Goal: Check status: Check status

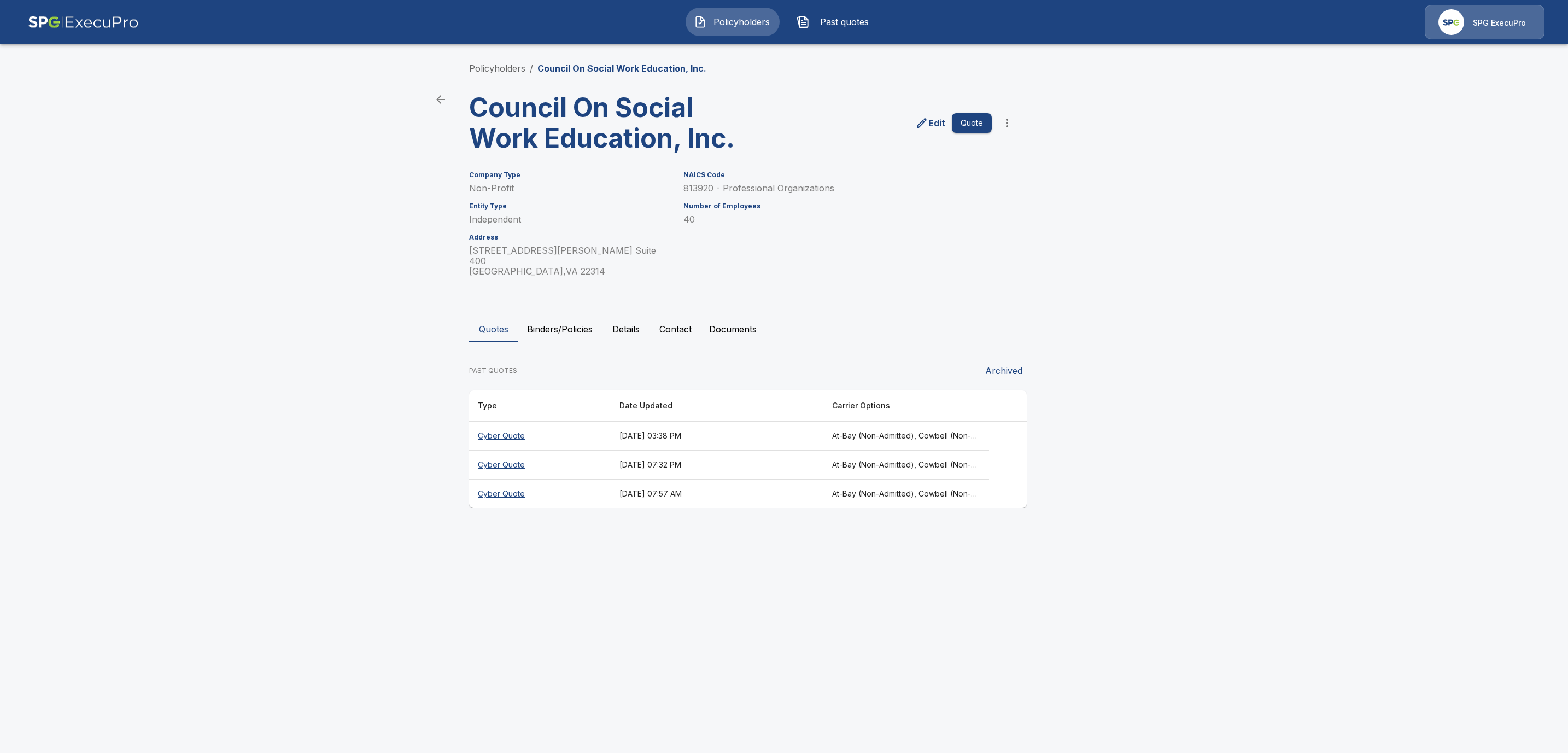
click at [488, 74] on li "Policyholders" at bounding box center [497, 68] width 57 height 13
click at [490, 69] on link "Policyholders" at bounding box center [497, 68] width 57 height 11
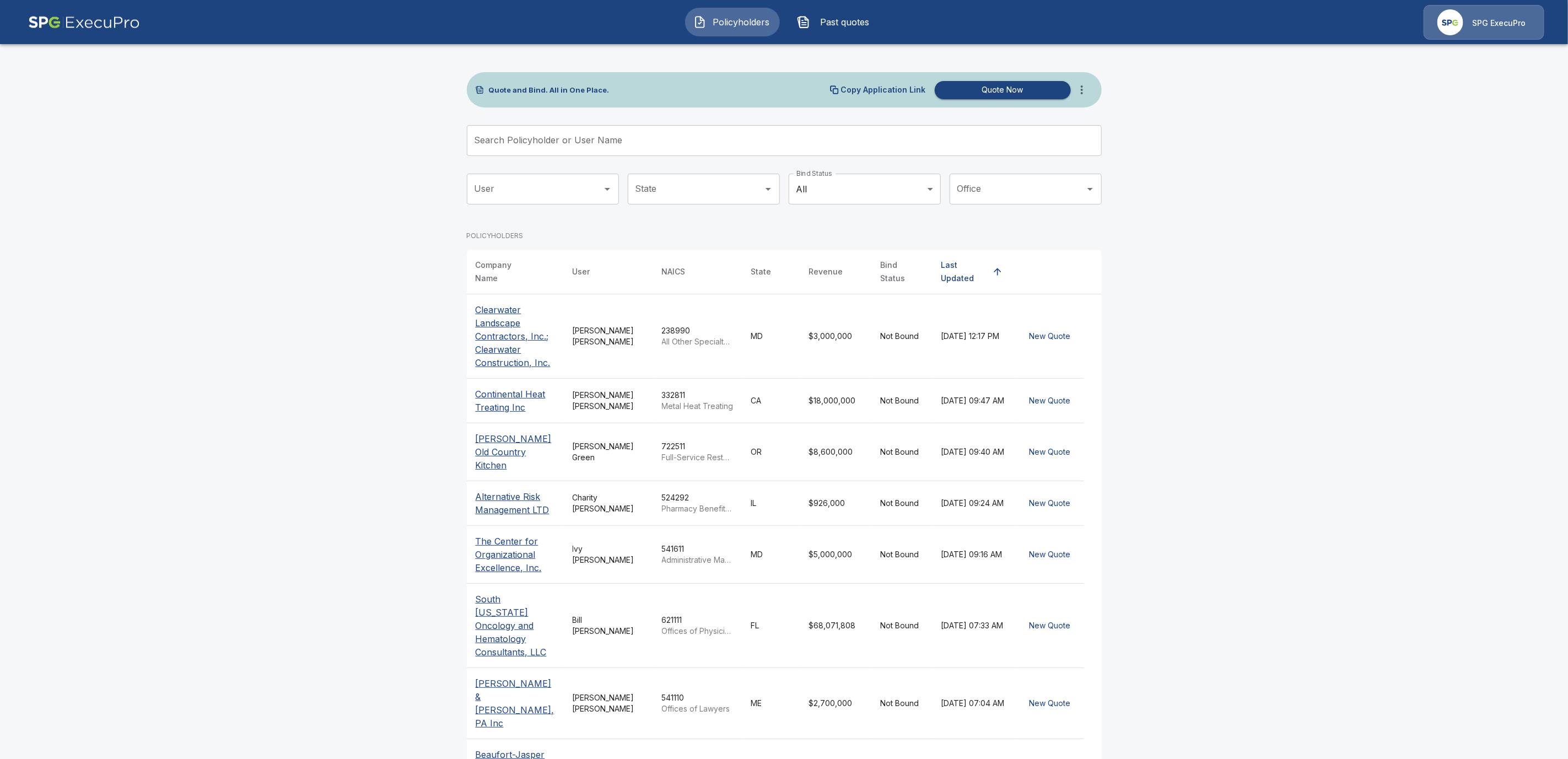
click at [533, 139] on input "Search Policyholder or User Name" at bounding box center [778, 141] width 623 height 31
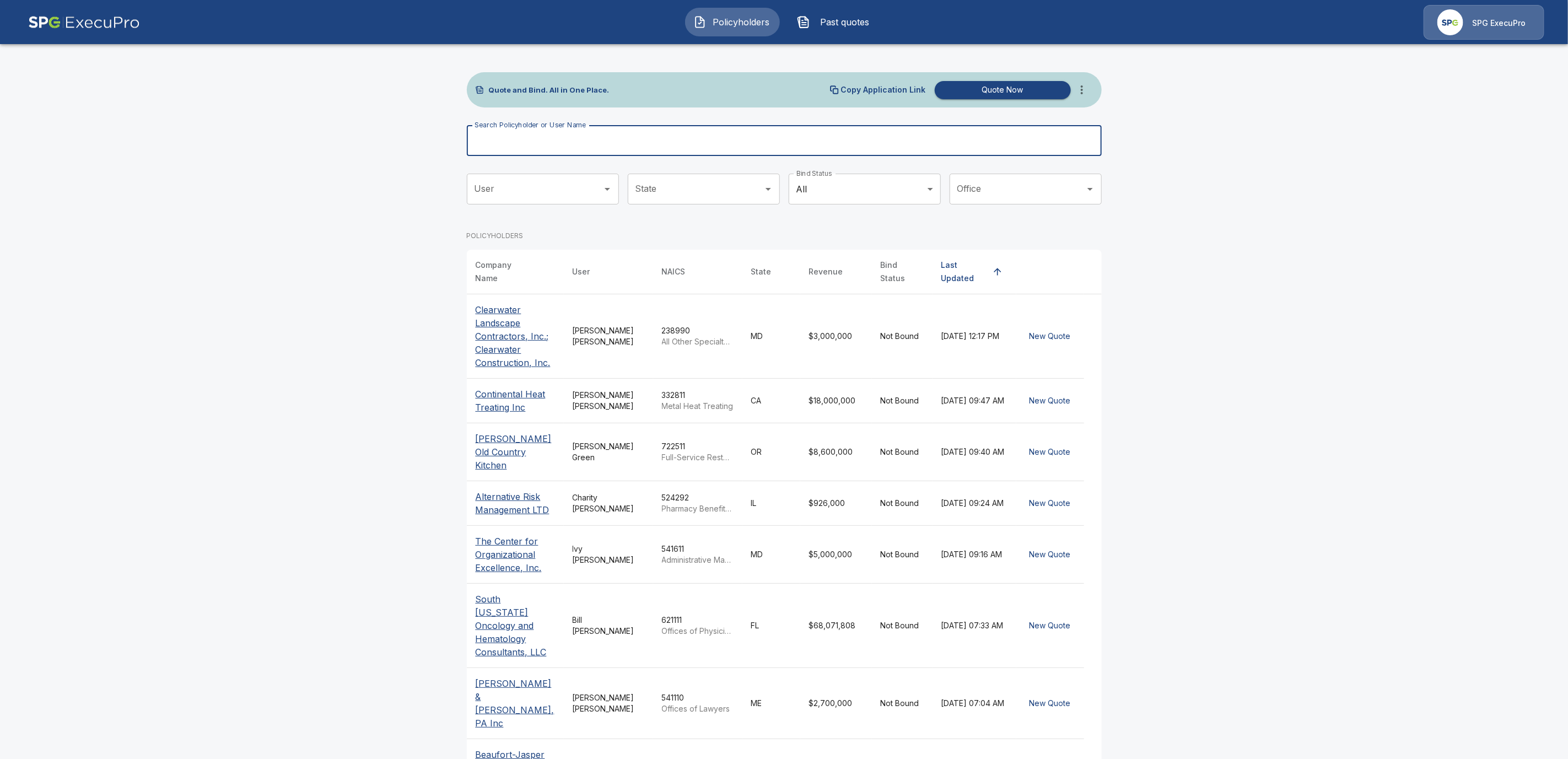
paste input "**********"
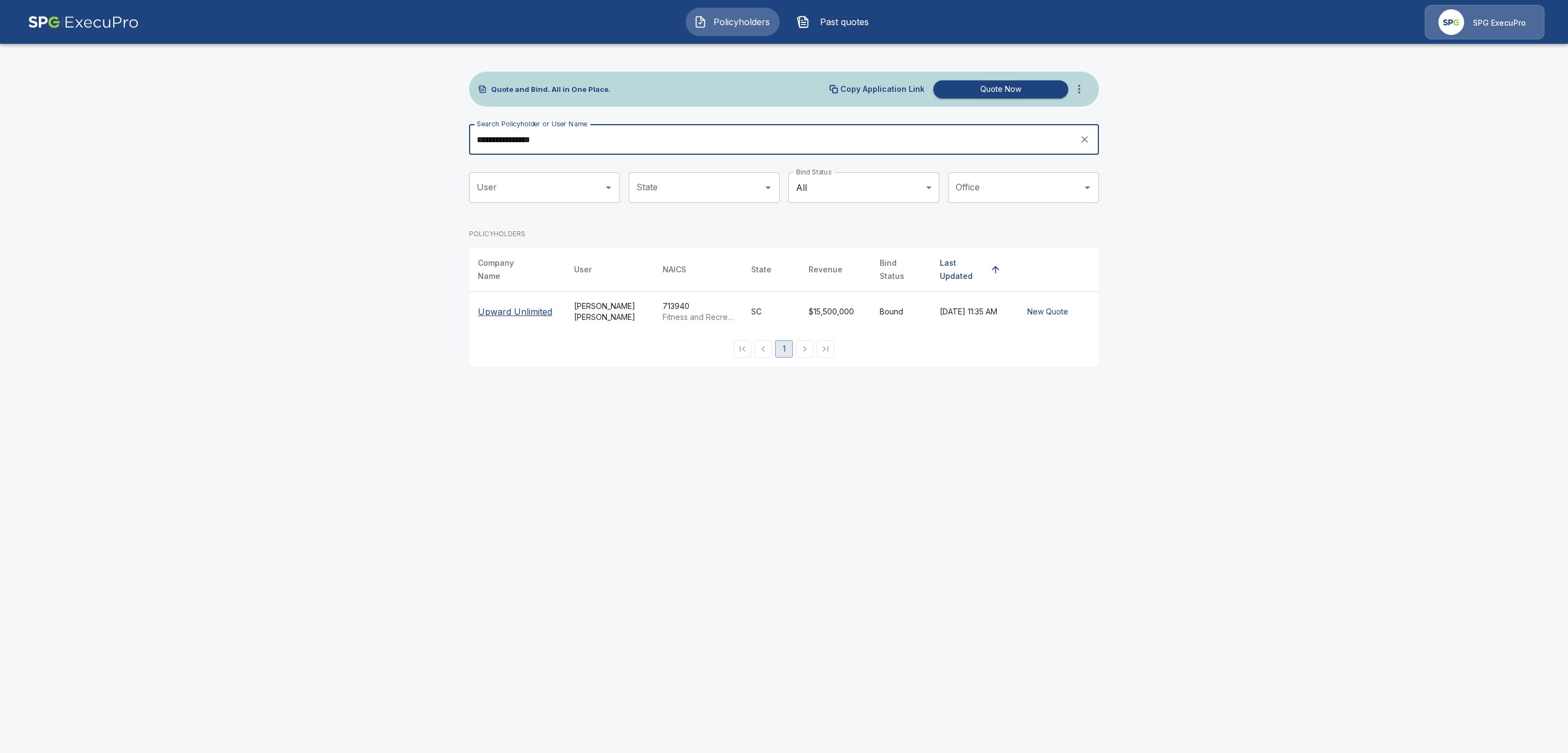
type input "**********"
drag, startPoint x: 507, startPoint y: 307, endPoint x: 749, endPoint y: 324, distance: 242.6
click at [508, 307] on p "Upward Unlimited" at bounding box center [515, 312] width 74 height 13
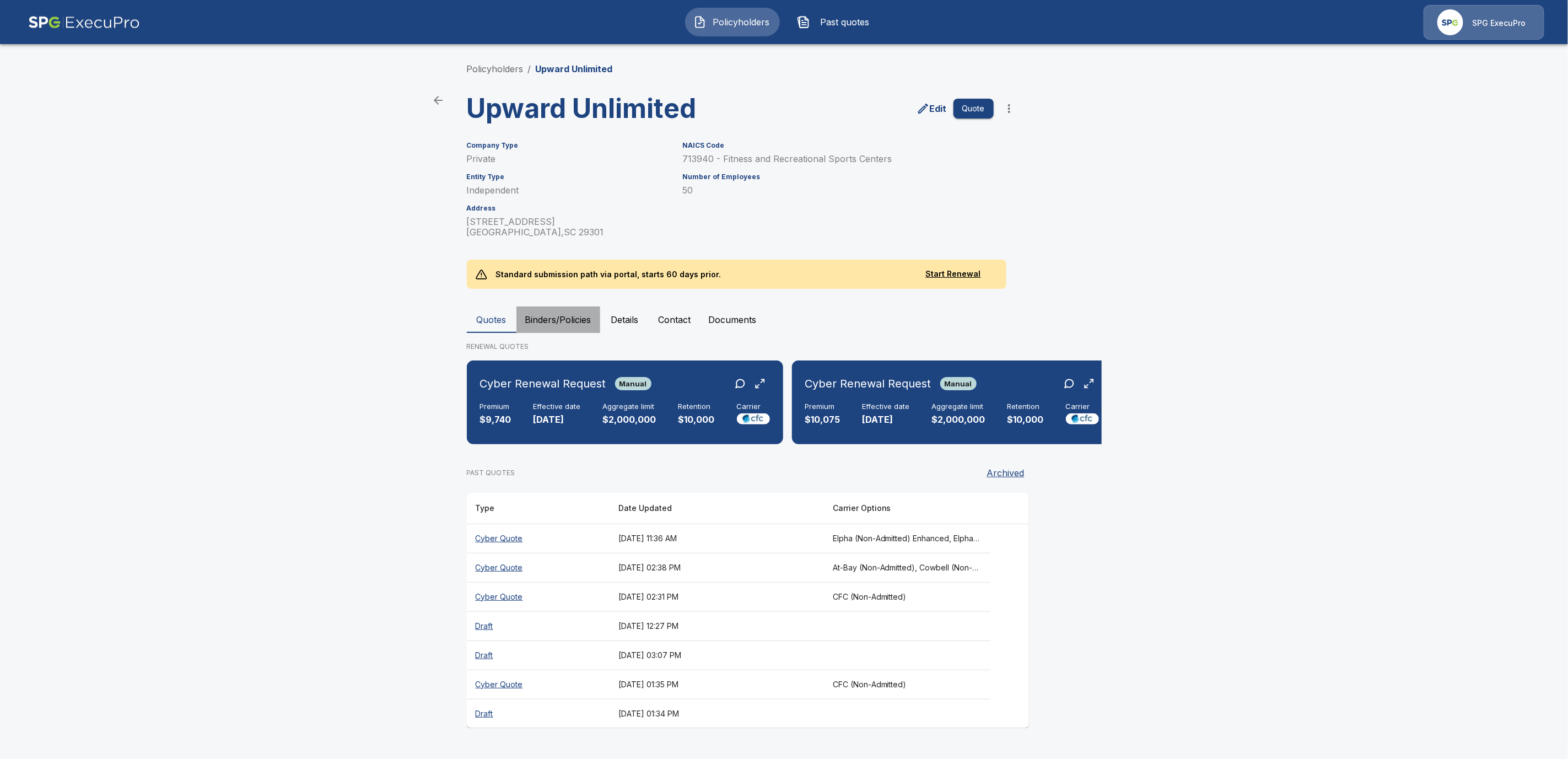
drag, startPoint x: 560, startPoint y: 315, endPoint x: 593, endPoint y: 333, distance: 37.6
click at [560, 316] on button "Binders/Policies" at bounding box center [558, 319] width 84 height 26
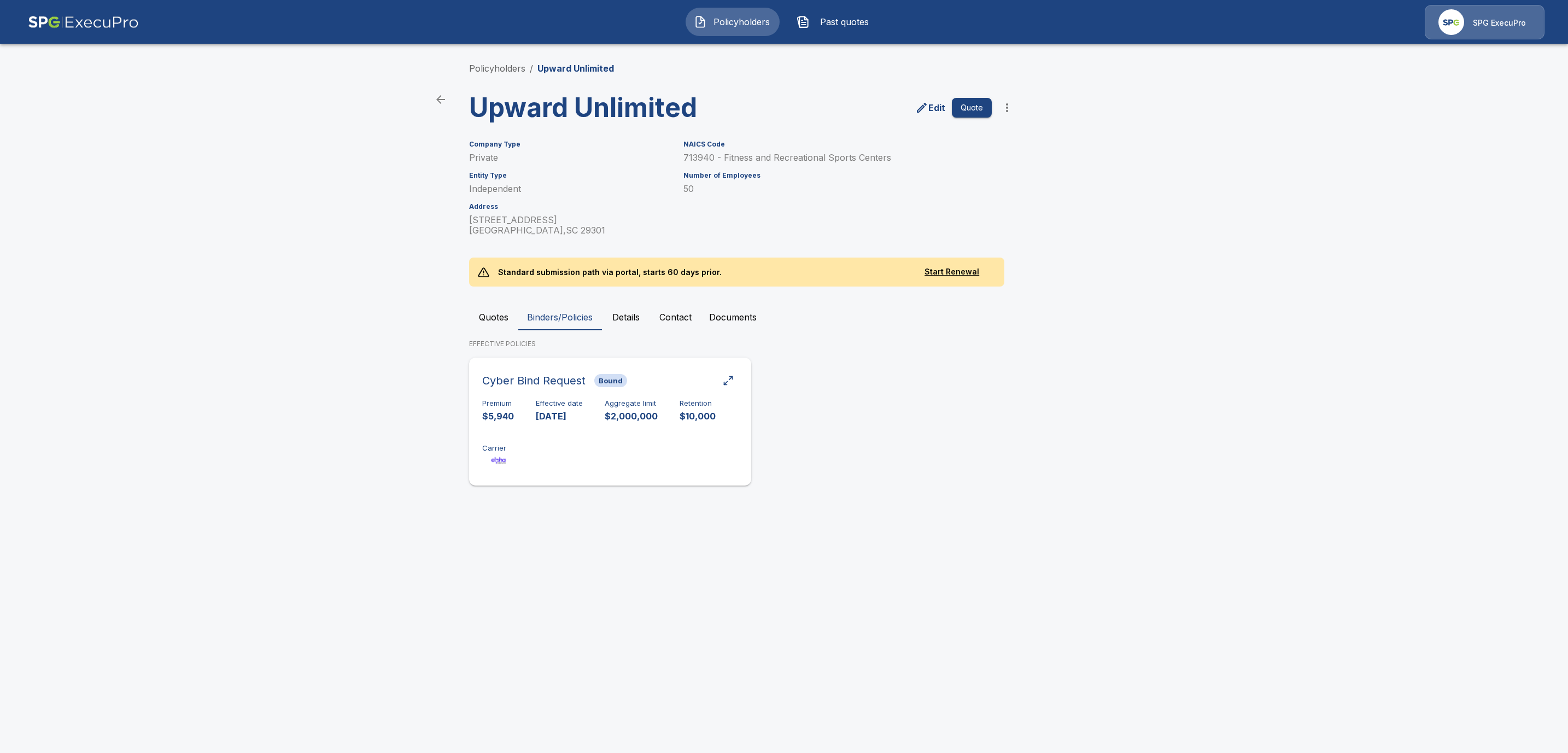
drag, startPoint x: 602, startPoint y: 443, endPoint x: 645, endPoint y: 454, distance: 44.4
click at [602, 444] on div "Premium $5,940 Effective date 9/30/2025 Aggregate limit $2,000,000 Retention $1…" at bounding box center [610, 433] width 256 height 69
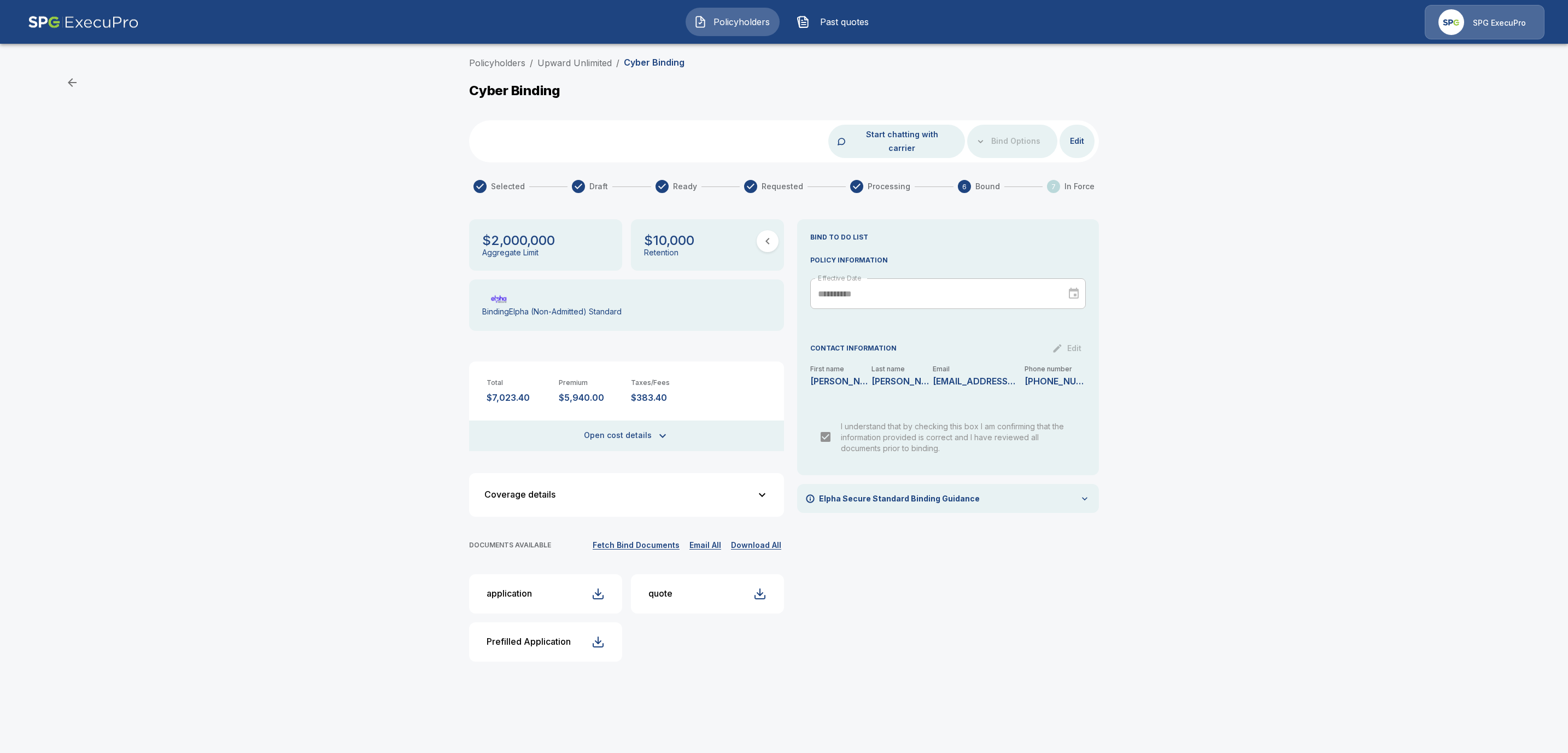
click at [625, 539] on button "Fetch Bind Documents" at bounding box center [636, 545] width 93 height 13
click at [504, 60] on link "Policyholders" at bounding box center [491, 63] width 57 height 11
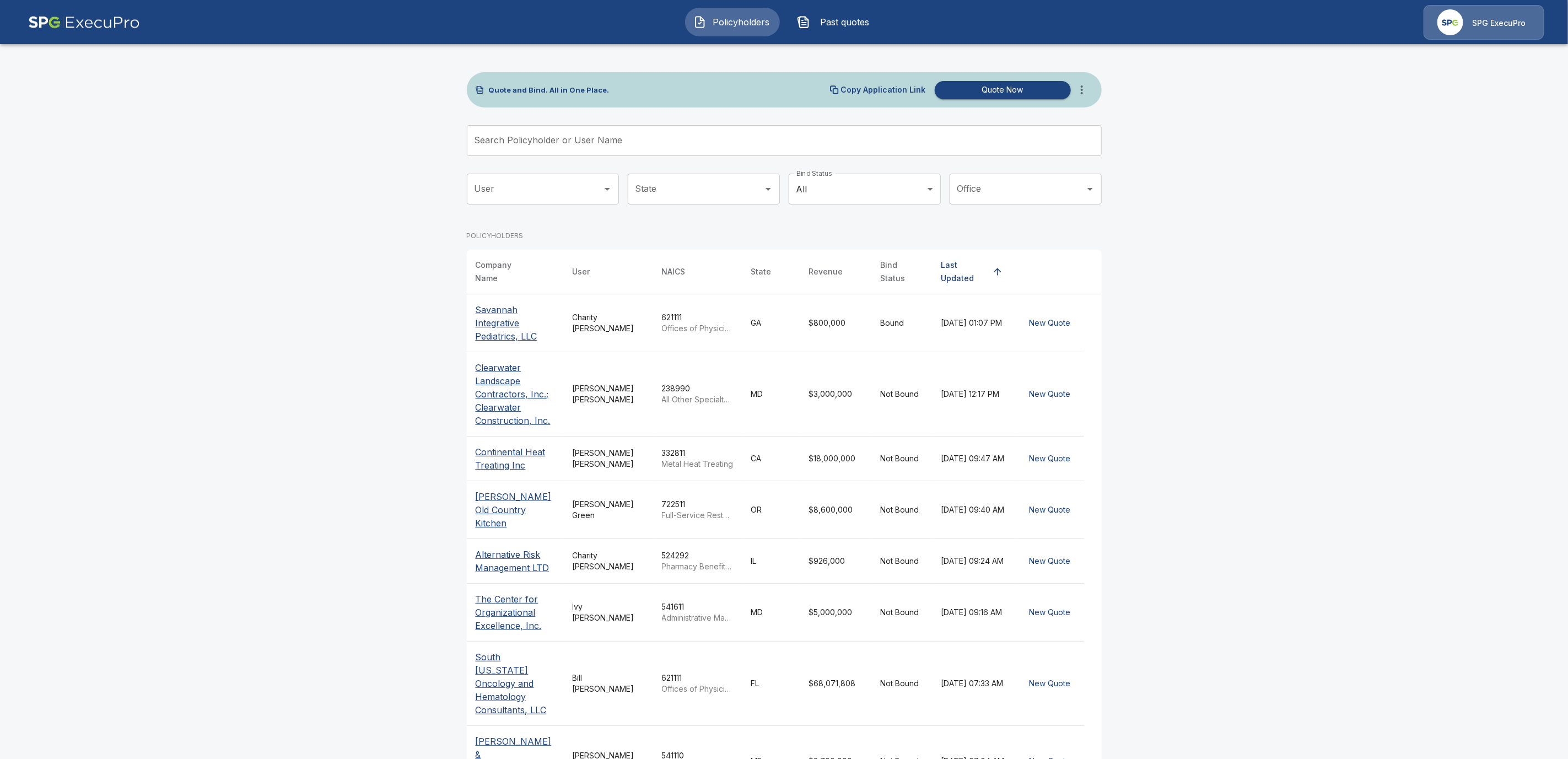
click at [498, 140] on input "Search Policyholder or User Name" at bounding box center [778, 141] width 623 height 31
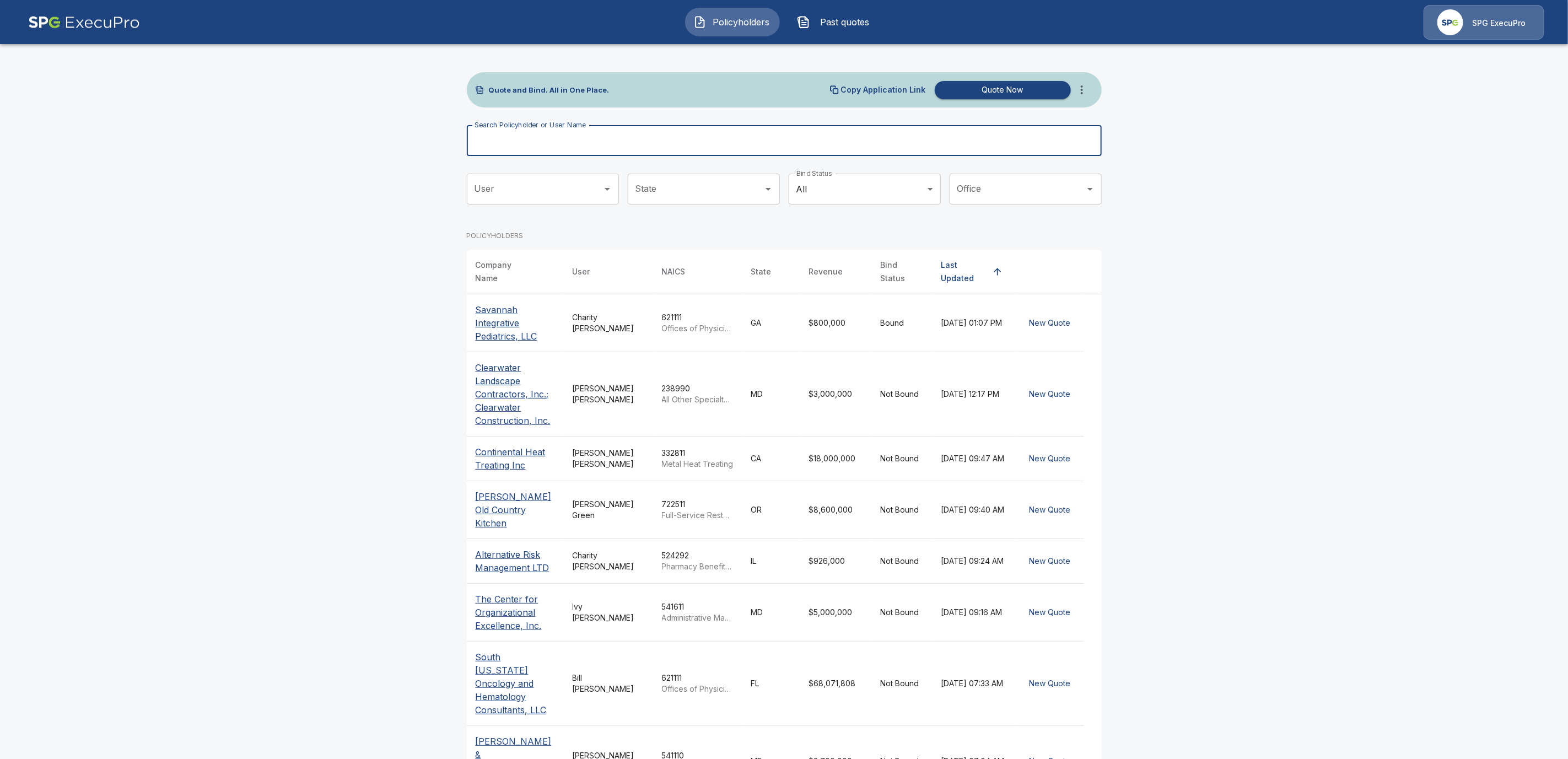
paste input "**********"
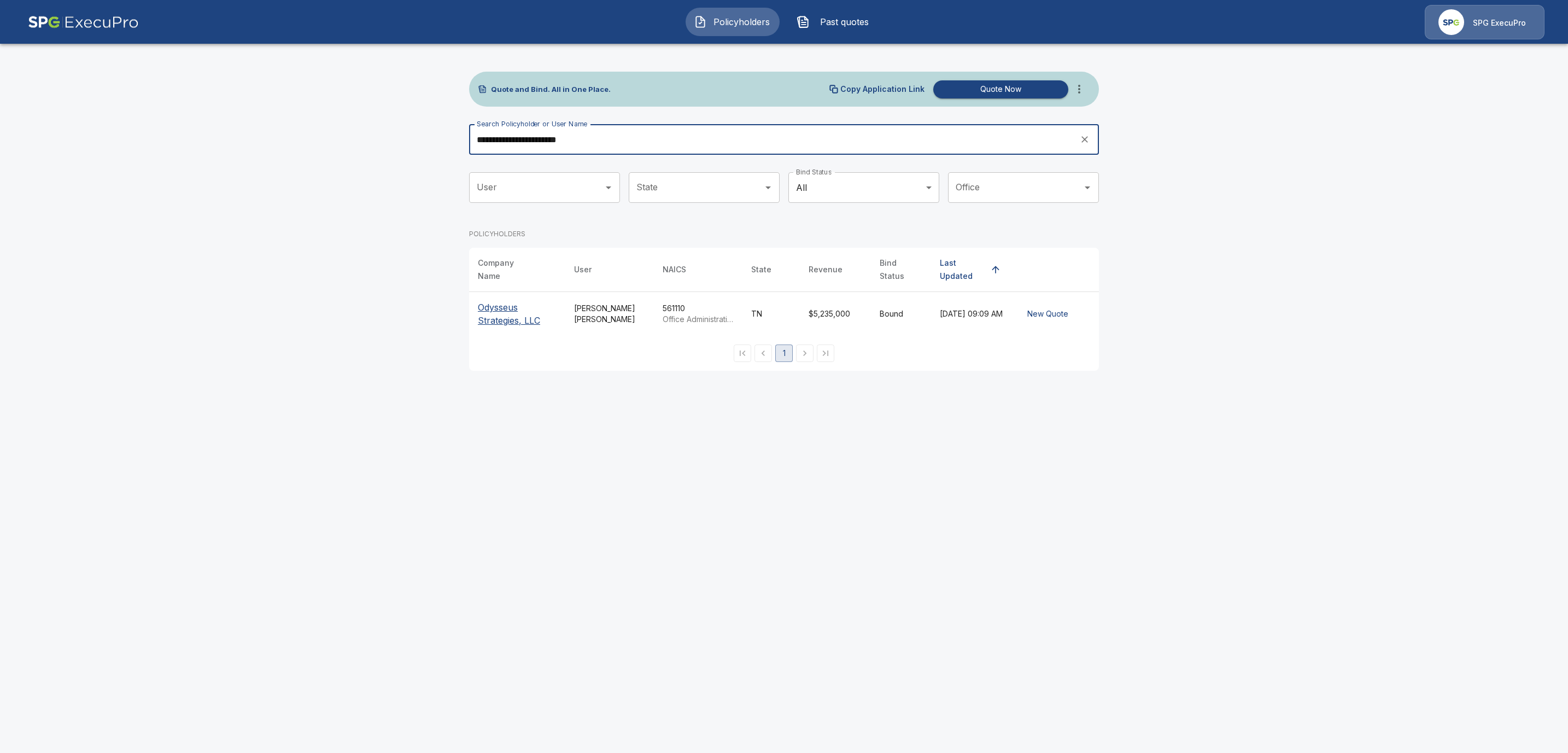
type input "**********"
click at [497, 314] on p "Odysseus Strategies, LLC" at bounding box center [517, 313] width 79 height 26
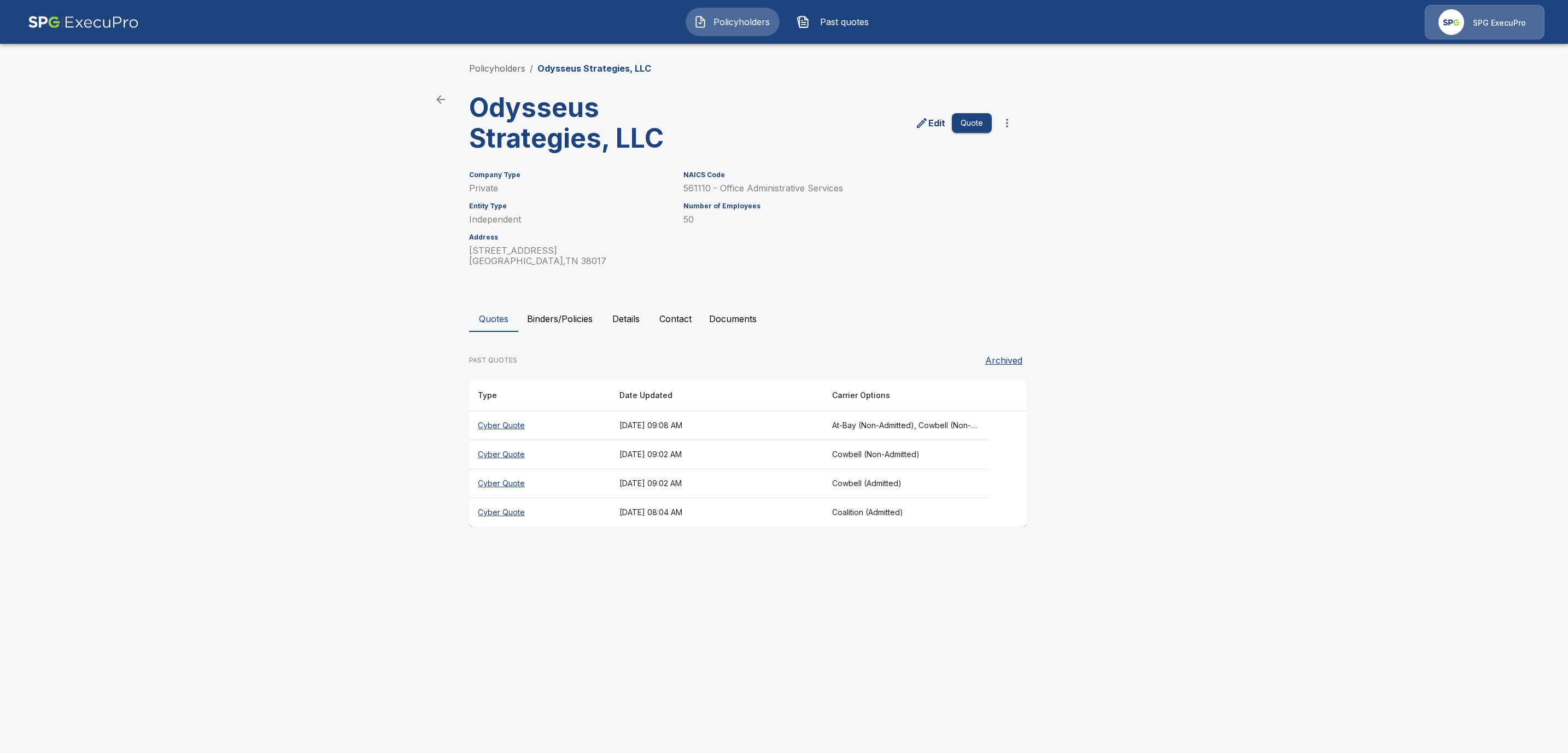
click at [567, 317] on button "Binders/Policies" at bounding box center [559, 318] width 83 height 26
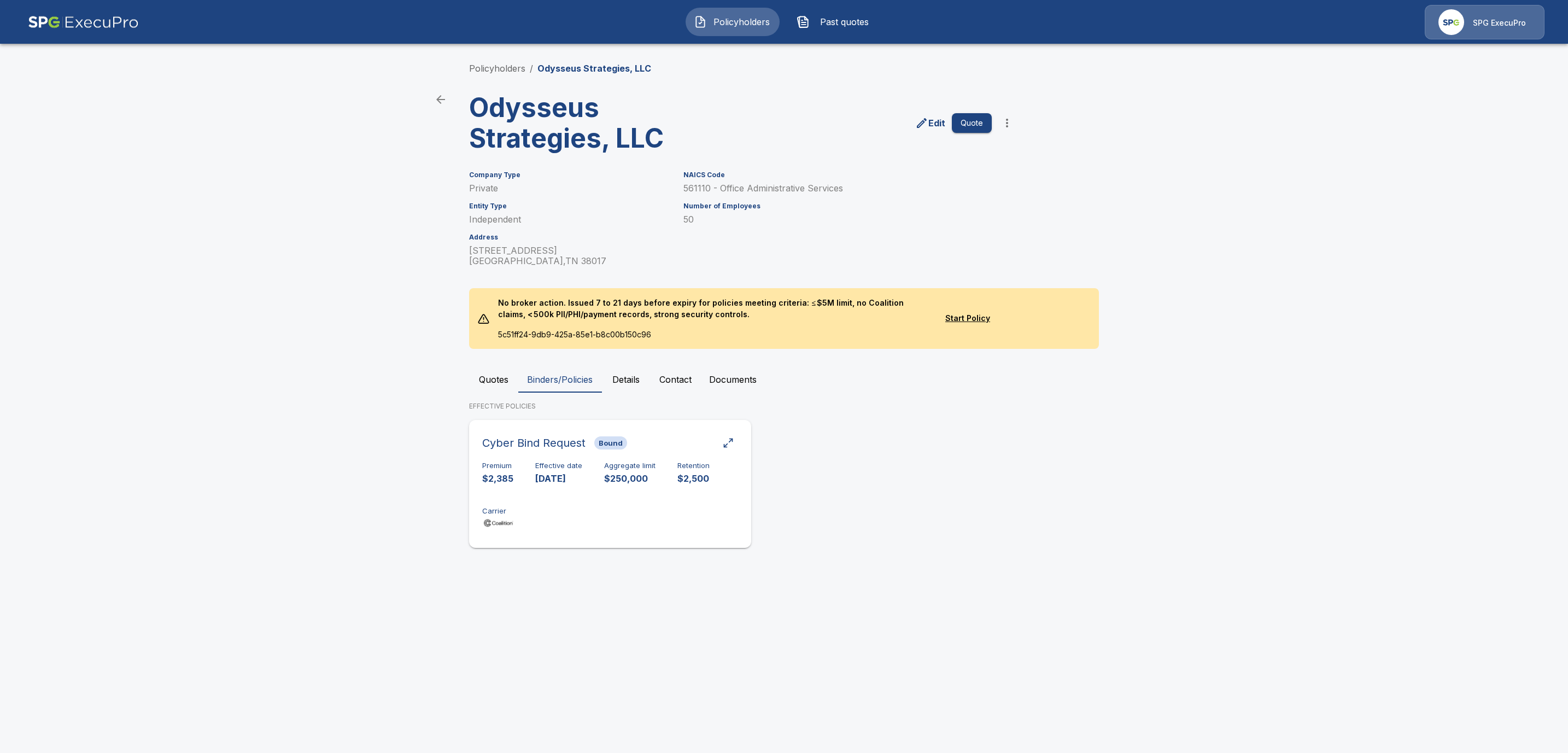
click at [679, 444] on div "Cyber Bind Request Bound" at bounding box center [610, 443] width 256 height 19
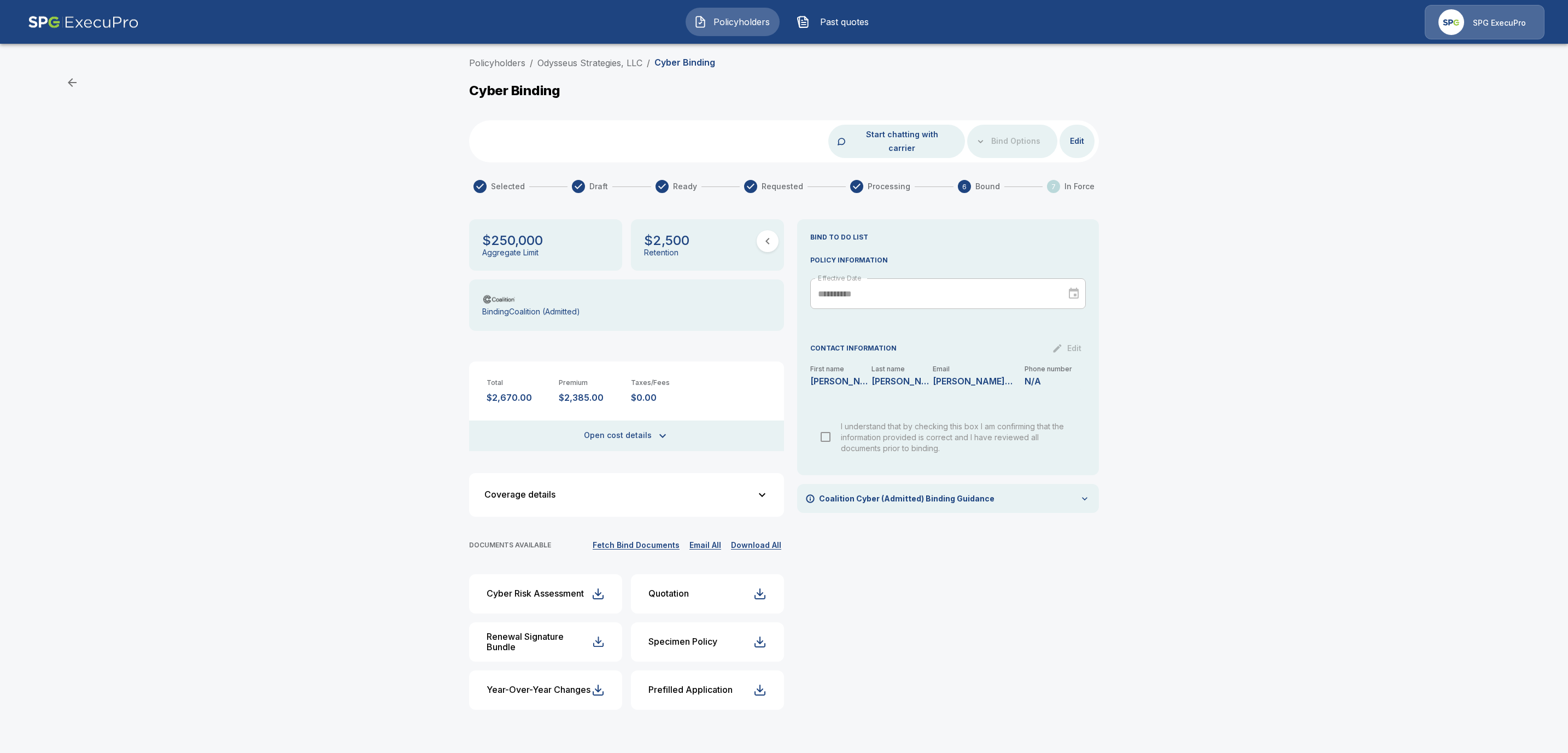
click at [665, 539] on button "Fetch Bind Documents" at bounding box center [636, 545] width 93 height 13
click at [631, 539] on button "Fetch Bind Documents" at bounding box center [636, 545] width 93 height 13
drag, startPoint x: 644, startPoint y: 62, endPoint x: 536, endPoint y: 62, distance: 108.0
click at [536, 62] on ol "Policyholders / Odysseus Strategies, LLC / Cyber Binding" at bounding box center [592, 63] width 246 height 13
copy link "Odysseus Strategies, LLC"
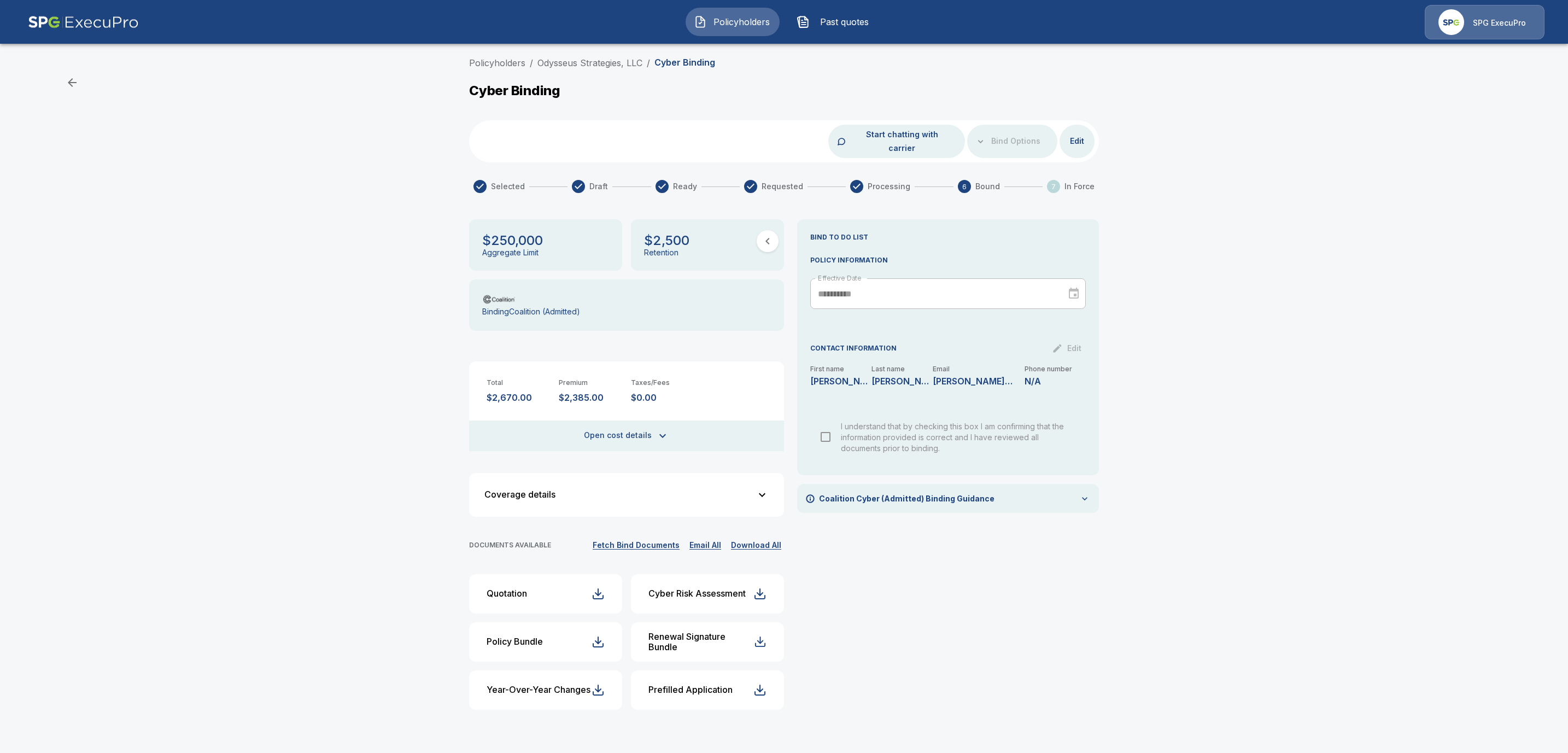
click at [660, 106] on div "Policyholders / Odysseus Strategies, LLC / Cyber Binding Cyber Binding Start ch…" at bounding box center [784, 394] width 656 height 675
click at [479, 58] on link "Policyholders" at bounding box center [497, 63] width 57 height 11
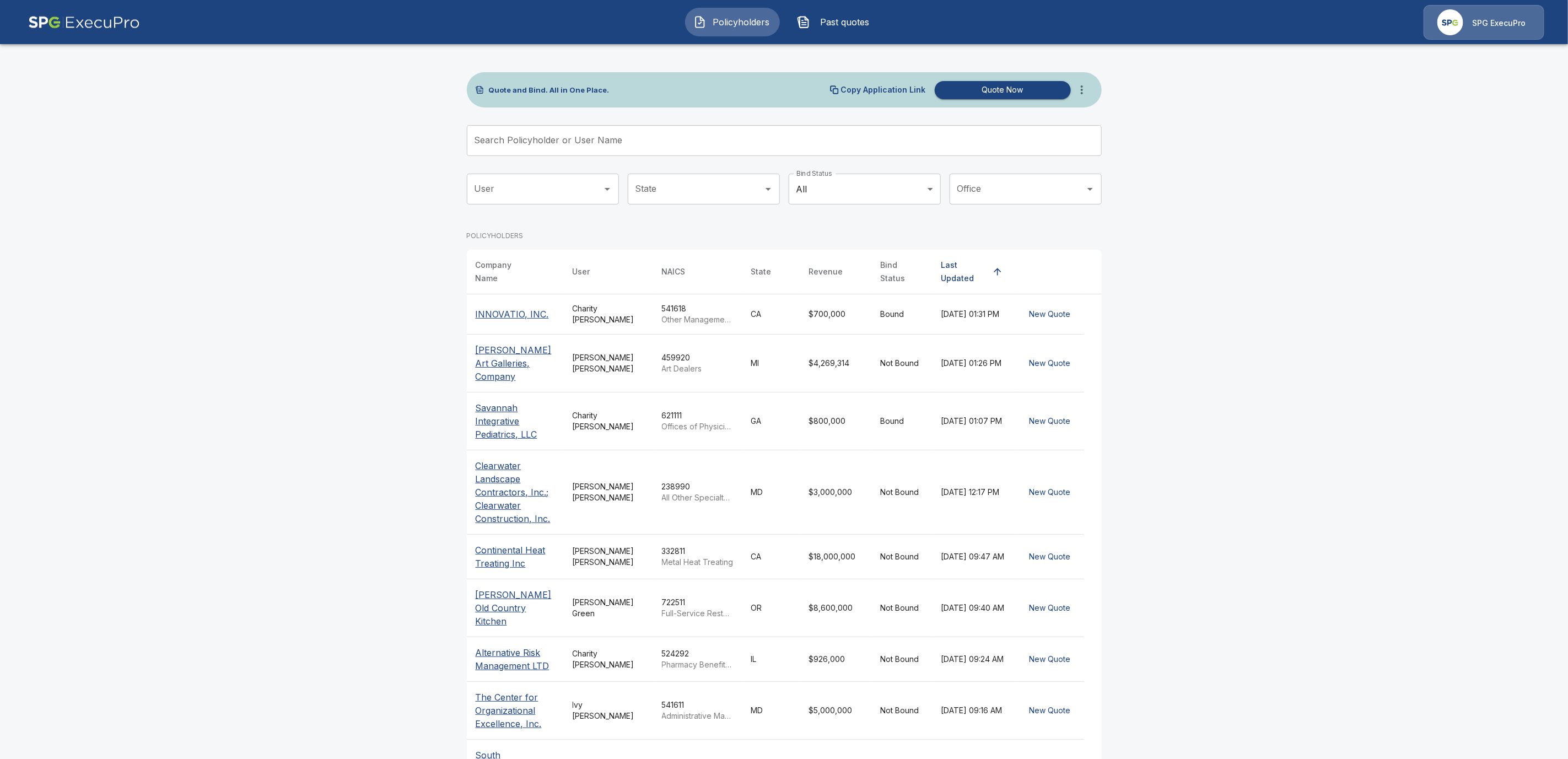
click at [531, 134] on div "Search Policyholder or User Name Search Policyholder or User Name" at bounding box center [784, 141] width 635 height 31
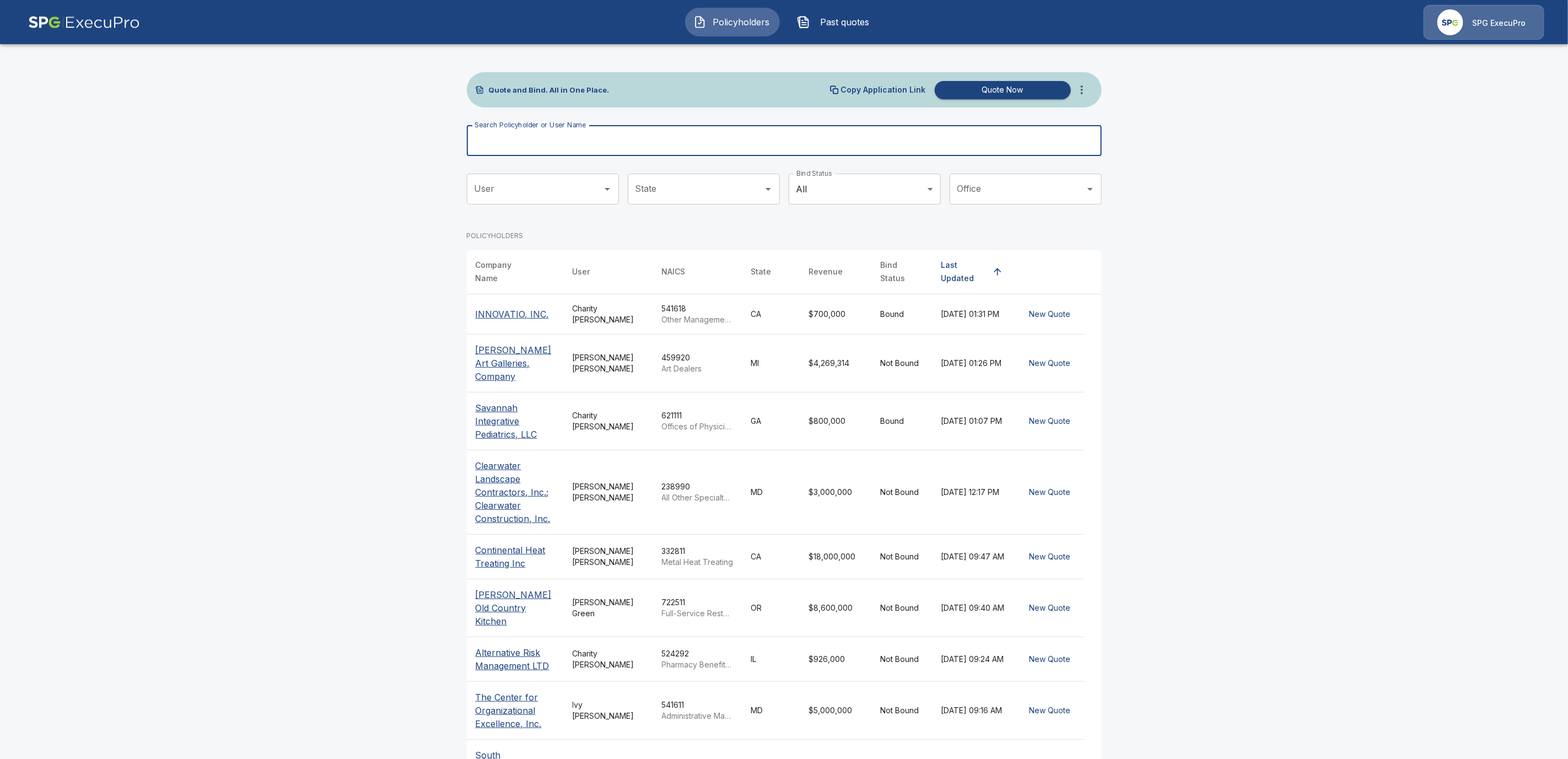
paste input "**********"
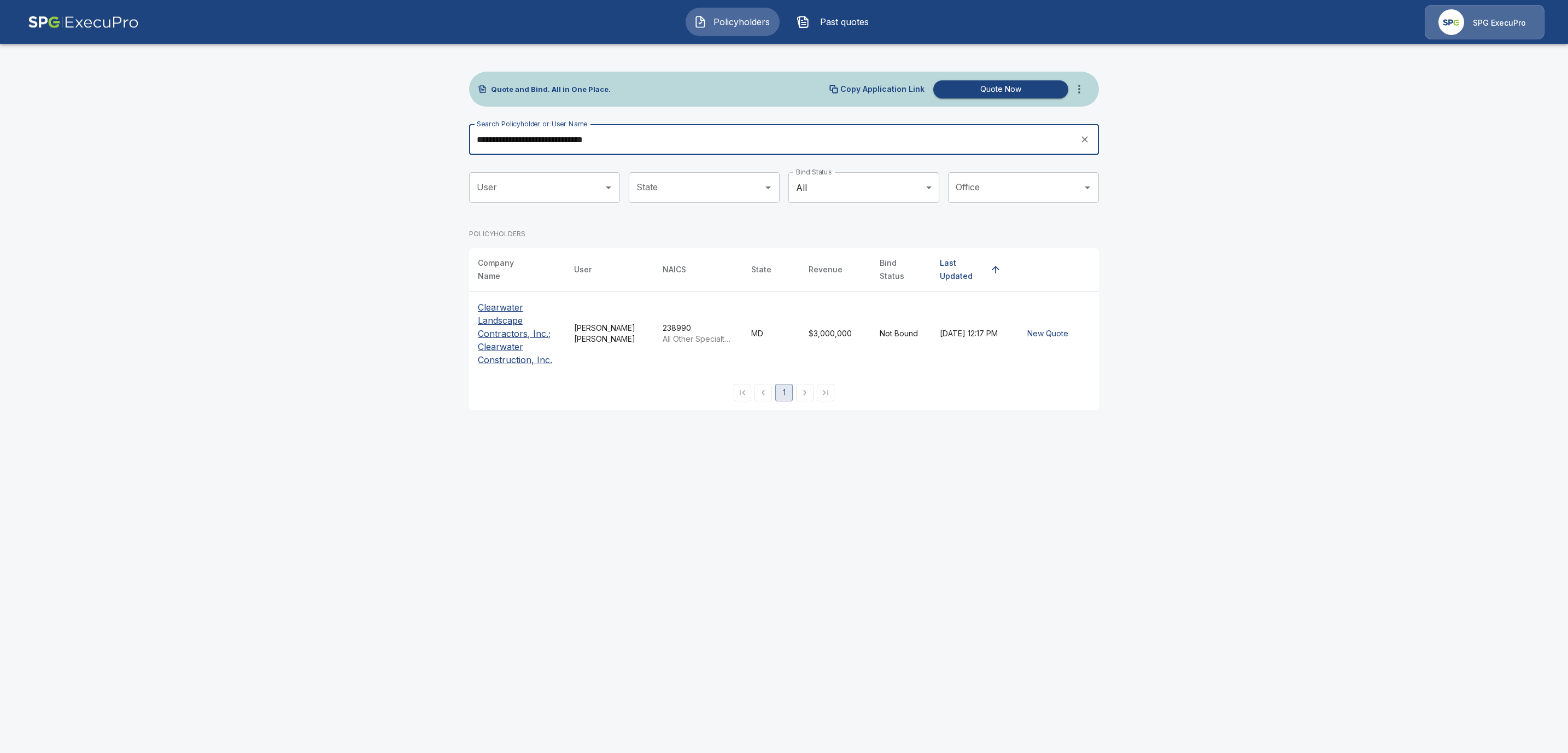
type input "**********"
drag, startPoint x: 505, startPoint y: 329, endPoint x: 617, endPoint y: 471, distance: 180.9
click at [505, 331] on p "Clearwater Landscape Contractors, Inc.; Clearwater Construction, Inc." at bounding box center [517, 334] width 79 height 66
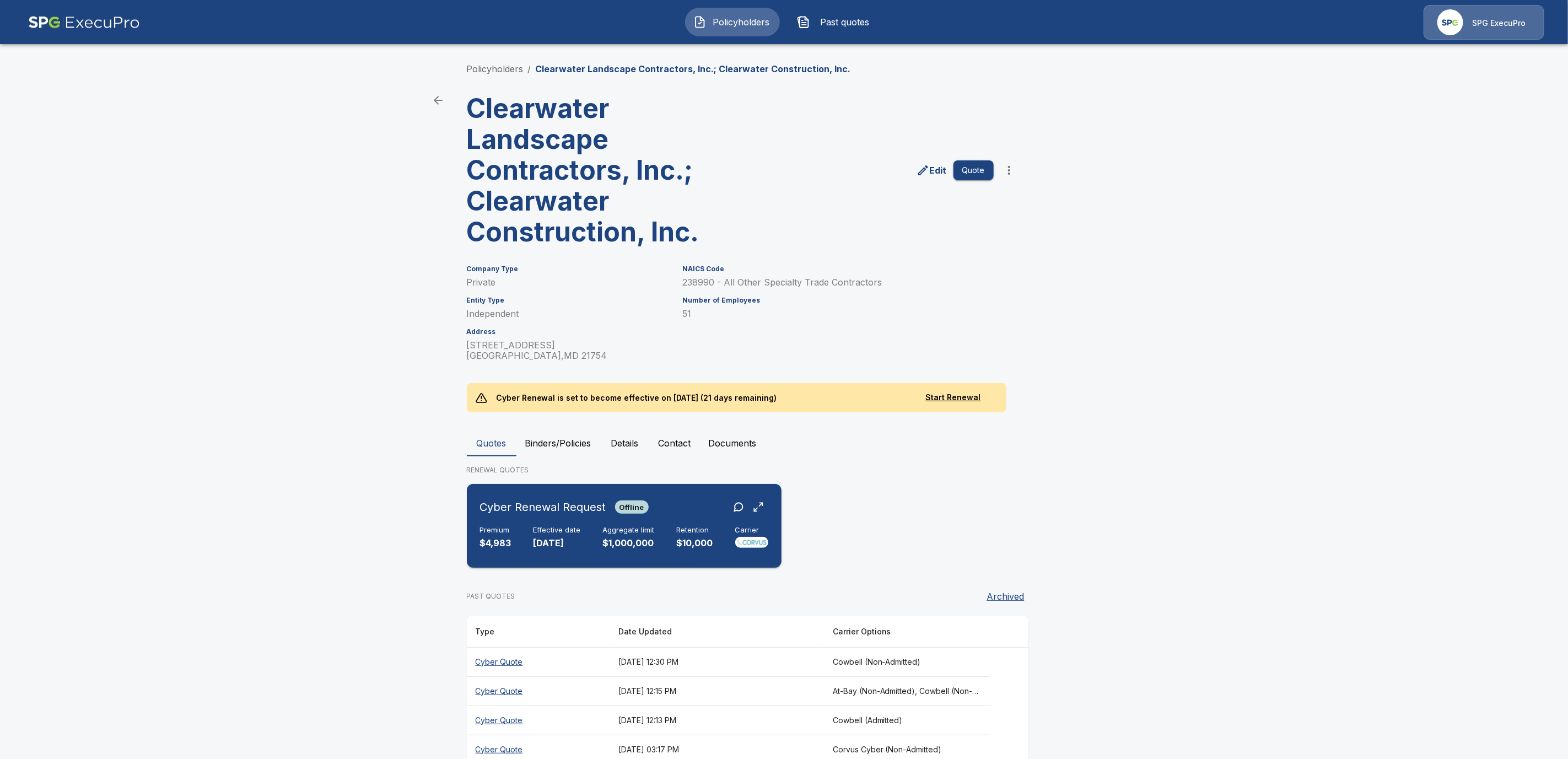
click at [558, 527] on h6 "Effective date" at bounding box center [557, 530] width 47 height 9
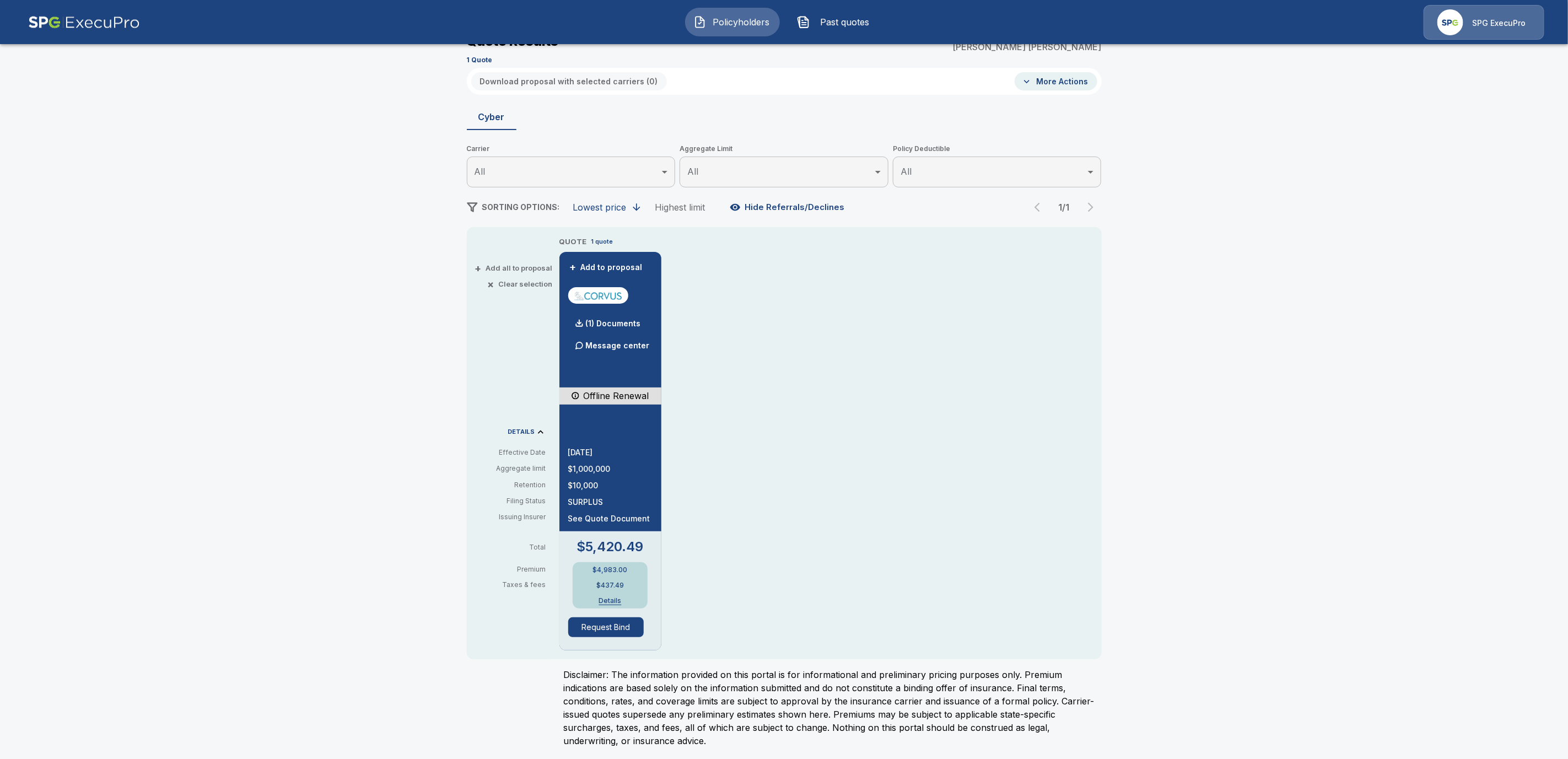
scroll to position [50, 0]
